Goal: Communication & Community: Answer question/provide support

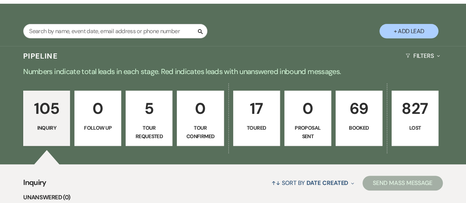
scroll to position [184, 0]
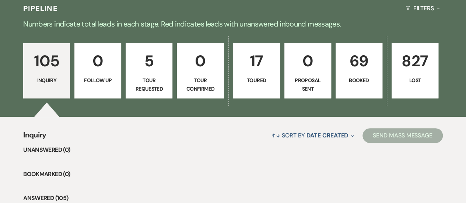
click at [364, 53] on p "69" at bounding box center [358, 61] width 37 height 25
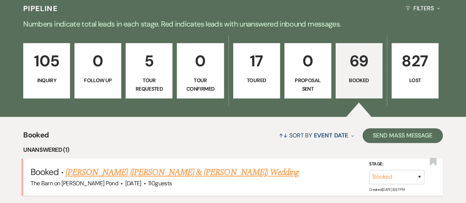
click at [160, 166] on link "[PERSON_NAME] ([PERSON_NAME] & [PERSON_NAME]) Wedding" at bounding box center [182, 172] width 233 height 13
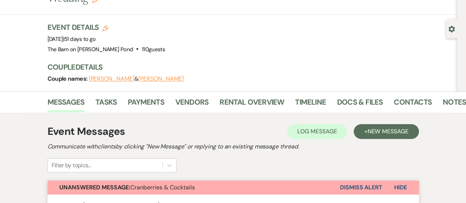
scroll to position [74, 0]
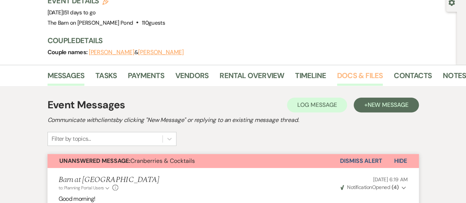
click at [350, 70] on link "Docs & Files" at bounding box center [360, 78] width 46 height 16
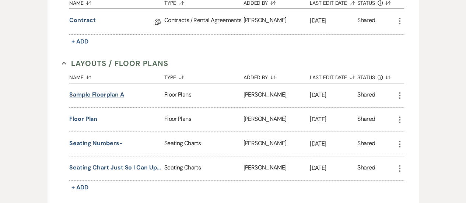
scroll to position [258, 0]
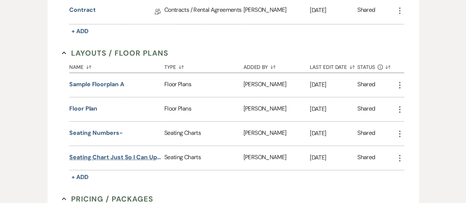
click at [103, 153] on button "Seating chart just so I can upload it here and it doesn't get lost." at bounding box center [115, 157] width 92 height 9
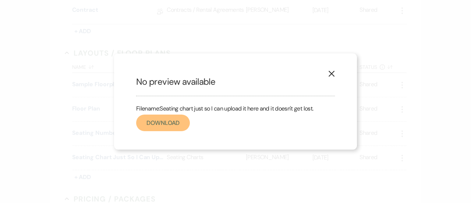
click at [164, 125] on link "Download" at bounding box center [163, 123] width 54 height 17
click at [333, 72] on icon "X" at bounding box center [331, 73] width 7 height 7
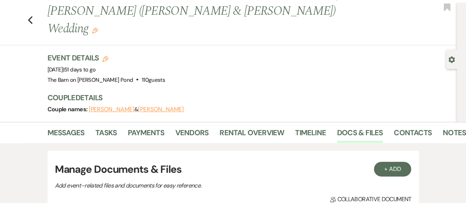
scroll to position [0, 0]
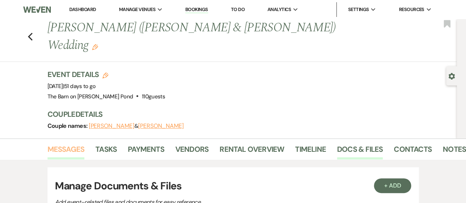
click at [60, 143] on link "Messages" at bounding box center [66, 151] width 37 height 16
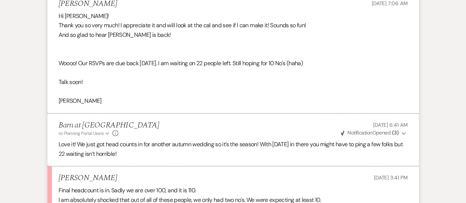
scroll to position [516, 0]
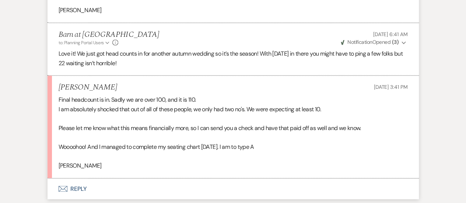
click at [74, 178] on button "Envelope Reply" at bounding box center [233, 188] width 371 height 21
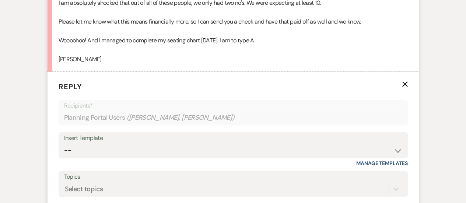
scroll to position [663, 0]
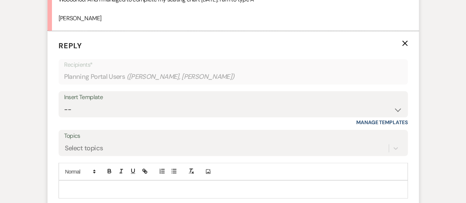
click at [102, 185] on p at bounding box center [232, 189] width 337 height 8
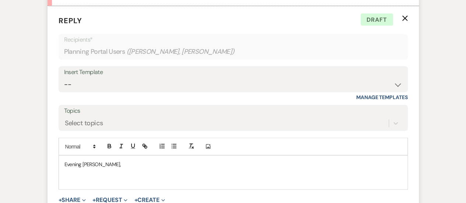
scroll to position [700, 0]
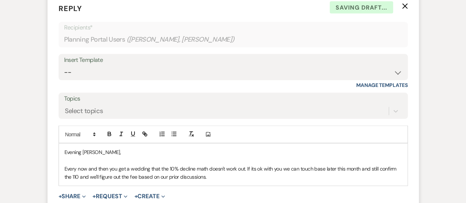
click at [225, 165] on p "Every now and then you get a wedding that the 10% decline math doesn't work out…" at bounding box center [232, 173] width 337 height 17
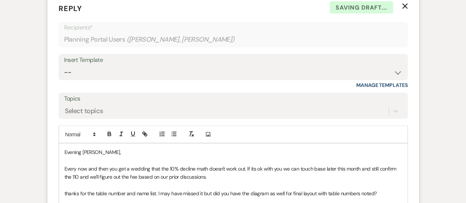
scroll to position [773, 0]
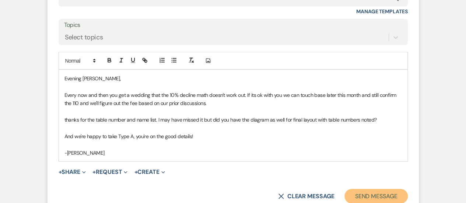
click at [384, 189] on button "Send Message" at bounding box center [375, 196] width 63 height 15
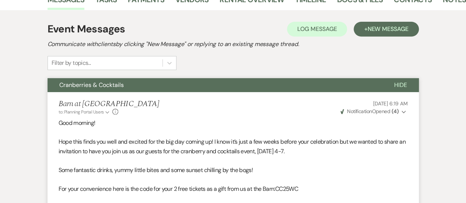
scroll to position [0, 0]
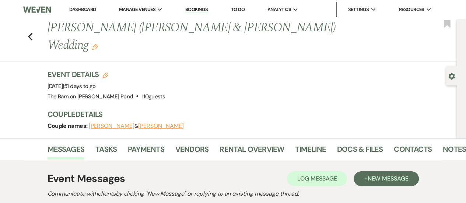
click at [89, 14] on li "Dashboard" at bounding box center [83, 9] width 34 height 15
click at [87, 10] on link "Dashboard" at bounding box center [82, 9] width 27 height 6
